Goal: Task Accomplishment & Management: Use online tool/utility

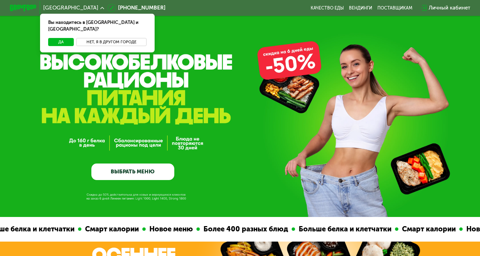
click at [120, 38] on button "Нет, я в другом городе" at bounding box center [111, 42] width 70 height 8
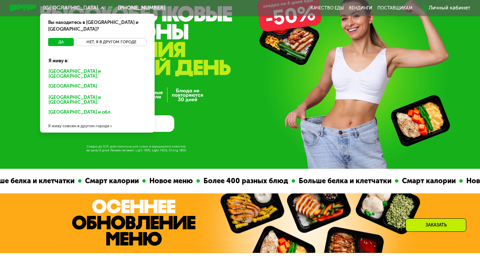
scroll to position [105, 0]
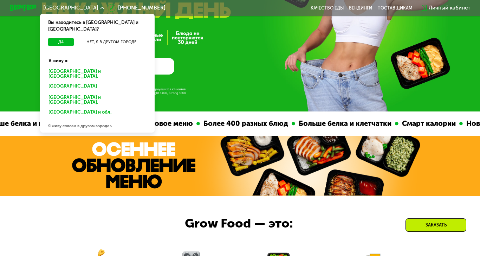
click at [85, 119] on div "Я живу совсем в другом городе" at bounding box center [97, 125] width 115 height 13
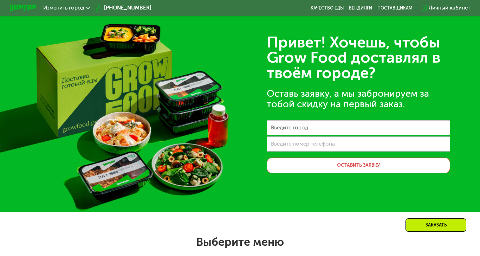
scroll to position [0, 0]
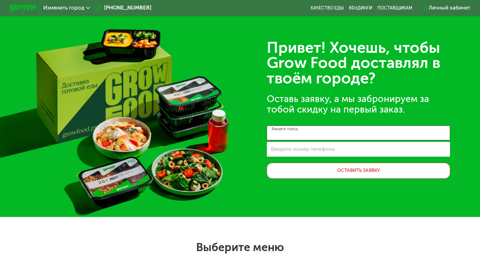
click at [327, 129] on input "Введите город" at bounding box center [358, 132] width 183 height 15
type input "***"
click at [443, 204] on div "Привет! Хочешь, чтобы Grow Food доставлял в твоём городе? Оставь заявку, а мы з…" at bounding box center [240, 108] width 480 height 217
